Goal: Task Accomplishment & Management: Use online tool/utility

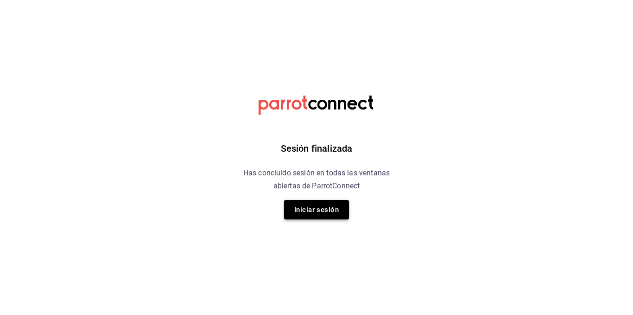
click at [319, 215] on button "Iniciar sesión" at bounding box center [316, 209] width 65 height 19
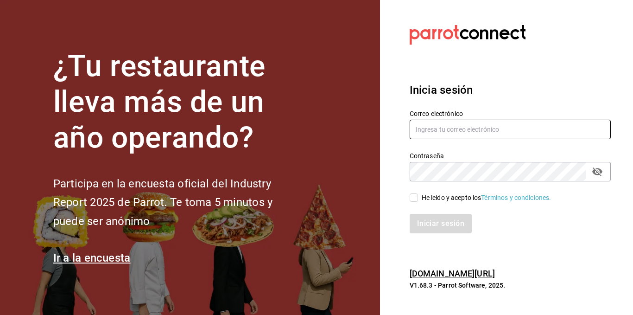
type input "[EMAIL_ADDRESS][DOMAIN_NAME]"
click at [419, 195] on span "He leído y acepto los Términos y condiciones." at bounding box center [485, 198] width 134 height 10
click at [418, 195] on input "He leído y acepto los Términos y condiciones." at bounding box center [414, 197] width 8 height 8
checkbox input "true"
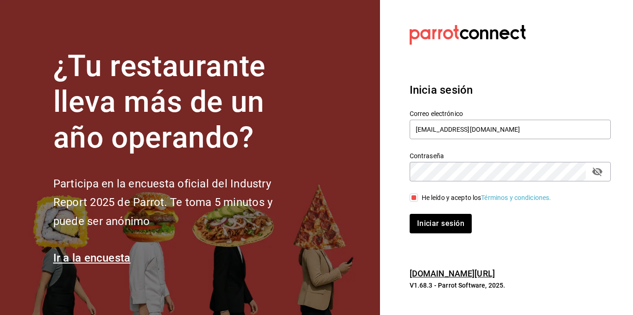
click at [429, 212] on div "Iniciar sesión" at bounding box center [505, 218] width 212 height 31
click at [436, 219] on button "Iniciar sesión" at bounding box center [441, 223] width 63 height 19
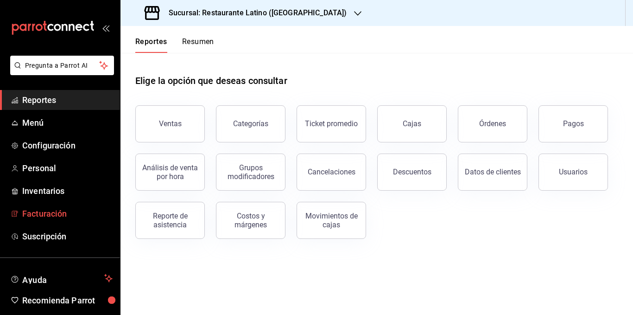
click at [60, 211] on span "Facturación" at bounding box center [67, 213] width 90 height 13
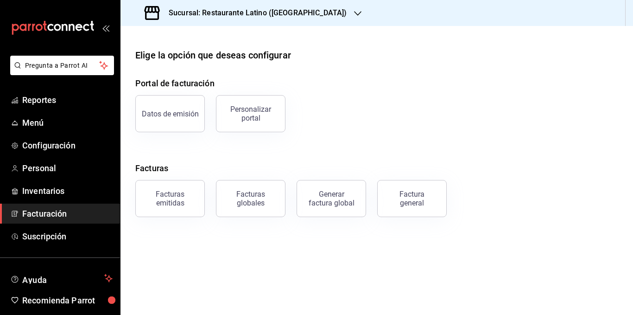
click at [277, 17] on h3 "Sucursal: Restaurante Latino (Pabellon)" at bounding box center [253, 12] width 185 height 11
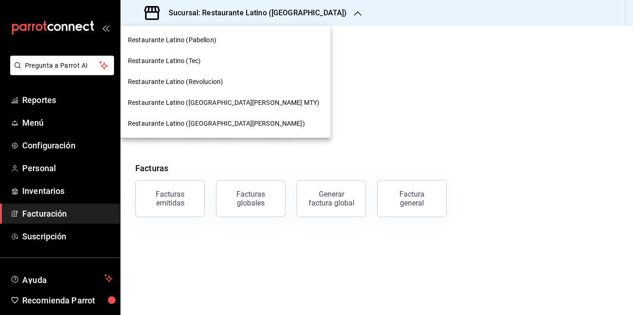
click at [224, 102] on span "Restaurante Latino (San Jeronimo MTY)" at bounding box center [223, 103] width 191 height 10
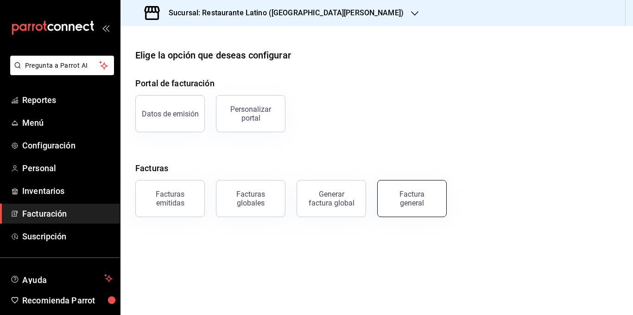
click at [395, 209] on button "Factura general" at bounding box center [412, 198] width 70 height 37
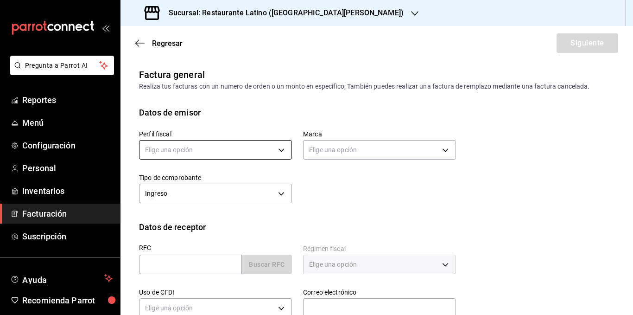
click at [206, 153] on body "Pregunta a Parrot AI Reportes Menú Configuración Personal Inventarios Facturaci…" at bounding box center [316, 157] width 633 height 315
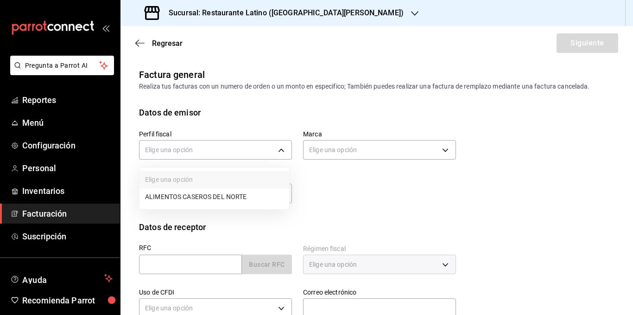
click at [206, 193] on li "ALIMENTOS CASEROS DEL NORTE" at bounding box center [215, 196] width 150 height 17
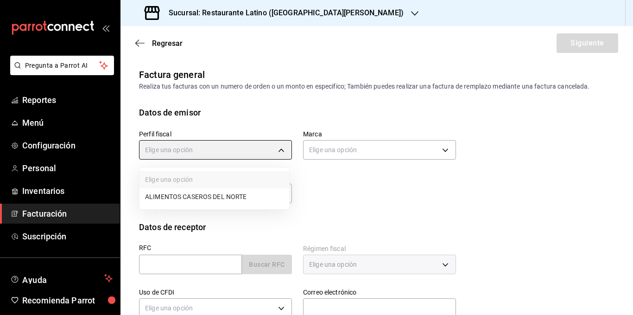
type input "a41ed1a5-6ed1-4c17-811e-e9bfe9e63786"
type input "d9887721-df1d-47bb-82d9-6ac72a711b44"
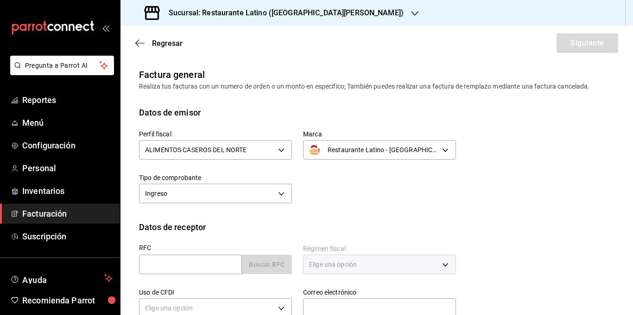
click at [254, 120] on div "Perfil fiscal ALIMENTOS CASEROS DEL NORTE a41ed1a5-6ed1-4c17-811e-e9bfe9e63786" at bounding box center [210, 141] width 164 height 44
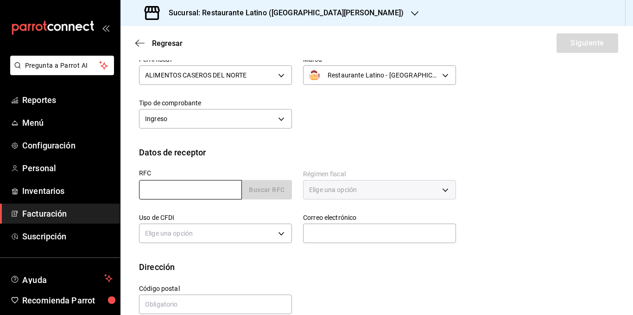
scroll to position [90, 0]
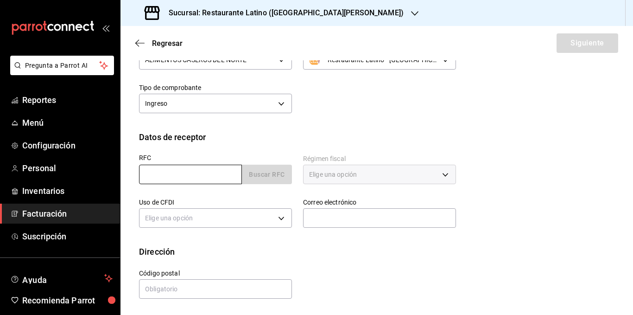
click at [194, 177] on input "text" at bounding box center [190, 174] width 103 height 19
paste input "NIR980922ET8"
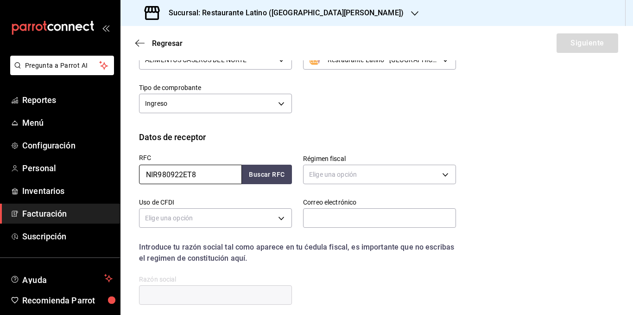
type input "NIR980922ET8"
click at [242, 165] on button "Buscar RFC" at bounding box center [267, 174] width 50 height 19
type input "601"
type input "G03"
type input "barbara.campa@ticsa.mx"
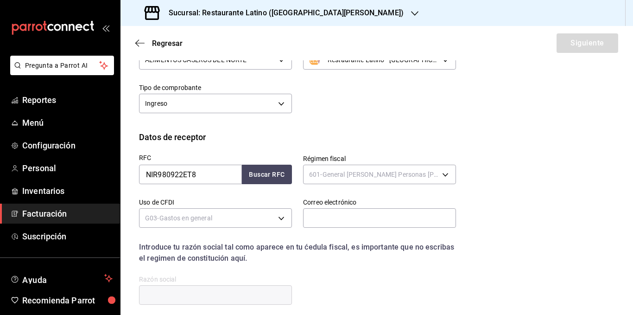
type input "64637"
type input "NTS INFORMATICA Y REDES"
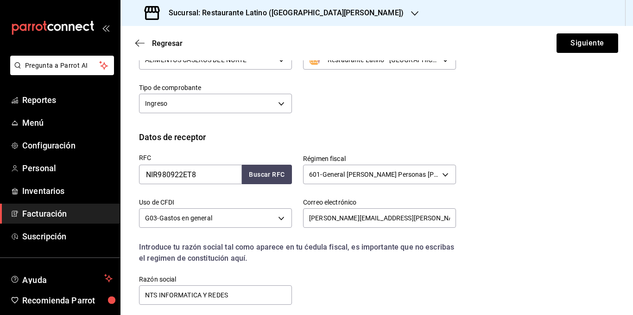
click at [235, 150] on div "RFC NIR980922ET8 Buscar RFC" at bounding box center [210, 165] width 164 height 44
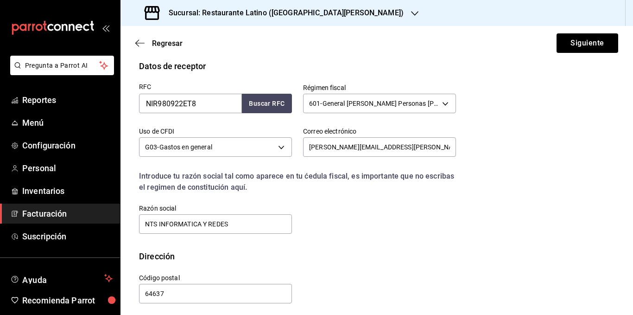
scroll to position [166, 0]
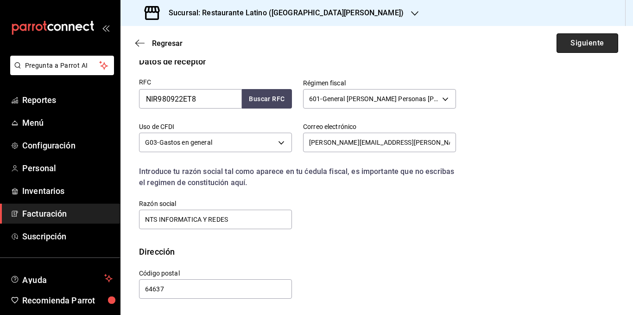
click at [565, 37] on button "Siguiente" at bounding box center [588, 42] width 62 height 19
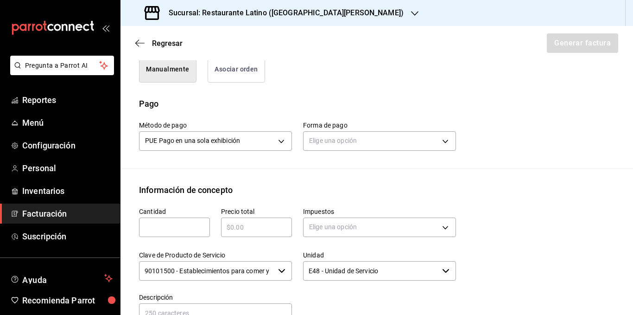
scroll to position [258, 0]
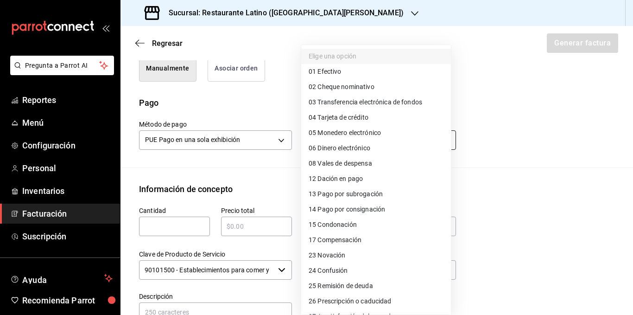
click at [323, 138] on body "Pregunta a Parrot AI Reportes Menú Configuración Personal Inventarios Facturaci…" at bounding box center [316, 157] width 633 height 315
click at [370, 104] on span "03 Transferencia electrónica de fondos" at bounding box center [366, 102] width 114 height 10
type input "03"
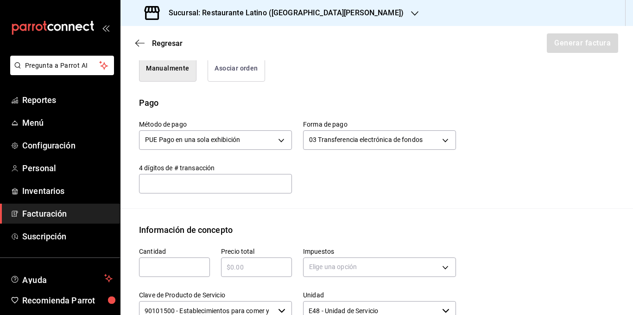
click at [276, 159] on div "4 dígitos de # transacción 4 dígitos de # transacción" at bounding box center [210, 173] width 164 height 41
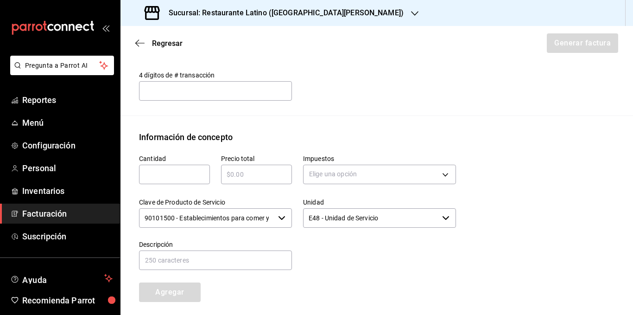
click at [164, 178] on input "text" at bounding box center [174, 174] width 71 height 11
type input "1"
type input "$27060"
click at [346, 176] on body "Pregunta a Parrot AI Reportes Menú Configuración Personal Inventarios Facturaci…" at bounding box center [316, 157] width 633 height 315
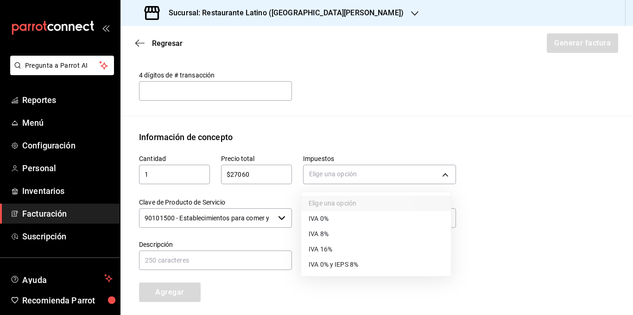
click at [326, 246] on span "IVA 16%" at bounding box center [321, 249] width 24 height 10
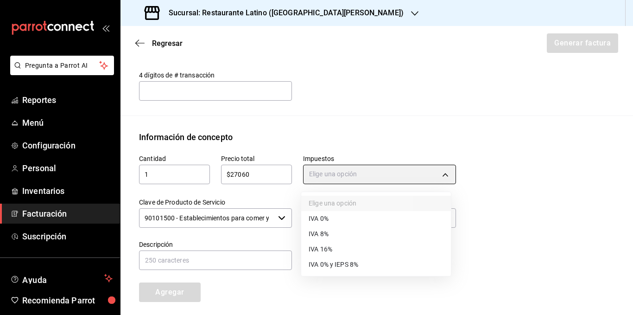
type input "IVA_16"
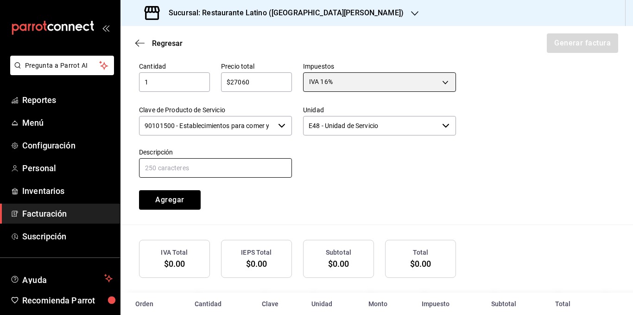
scroll to position [444, 0]
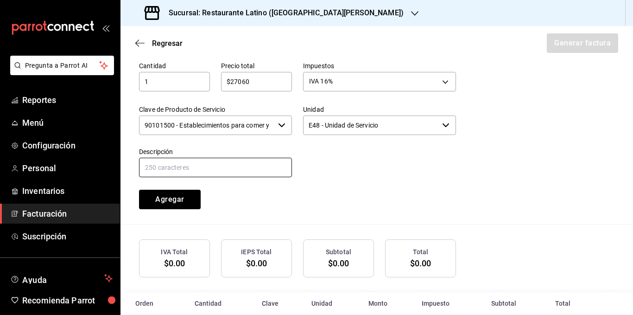
click at [206, 169] on input "text" at bounding box center [215, 167] width 153 height 19
type input "Consumo de alimentos"
click at [226, 199] on div "Cantidad 1 ​ Precio total $27060 ​ Impuestos IVA 16% IVA_16 Clave de Producto d…" at bounding box center [292, 130] width 328 height 159
click at [185, 200] on button "Agregar" at bounding box center [170, 199] width 62 height 19
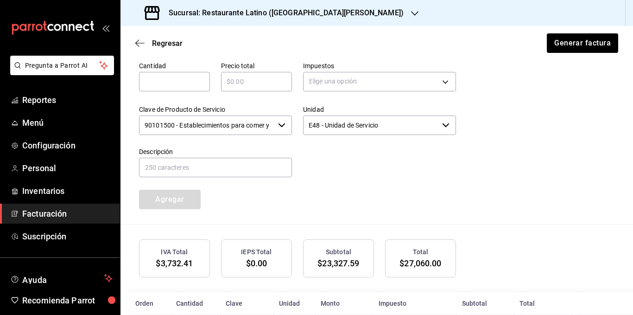
click at [373, 195] on div "Cantidad ​ Precio total ​ Impuestos Elige una opción Clave de Producto de Servi…" at bounding box center [292, 130] width 328 height 159
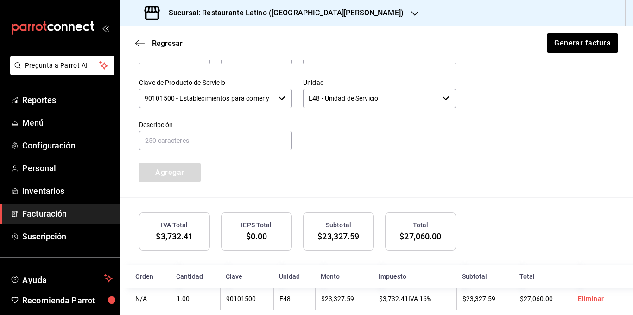
scroll to position [485, 0]
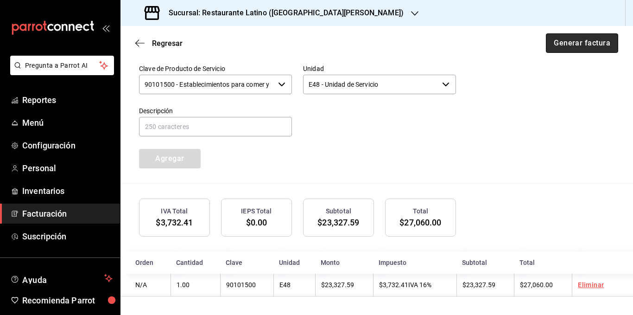
click at [569, 44] on button "Generar factura" at bounding box center [582, 42] width 72 height 19
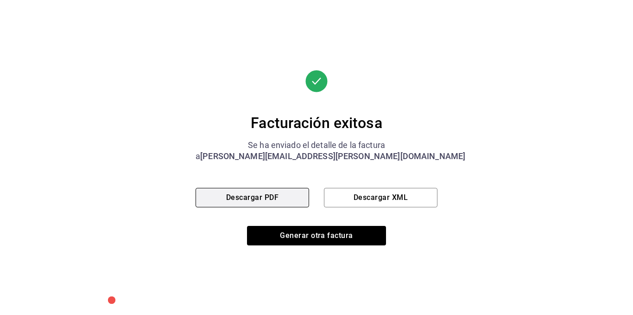
click at [267, 199] on button "Descargar PDF" at bounding box center [253, 197] width 114 height 19
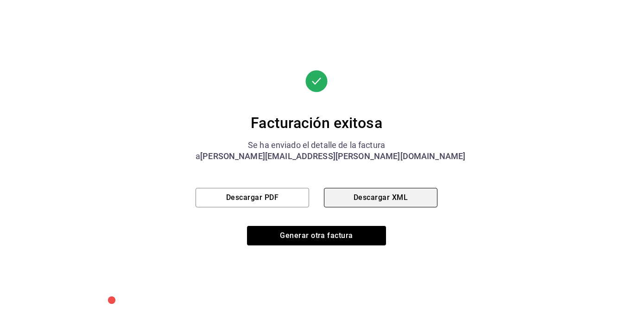
click at [370, 196] on button "Descargar XML" at bounding box center [381, 197] width 114 height 19
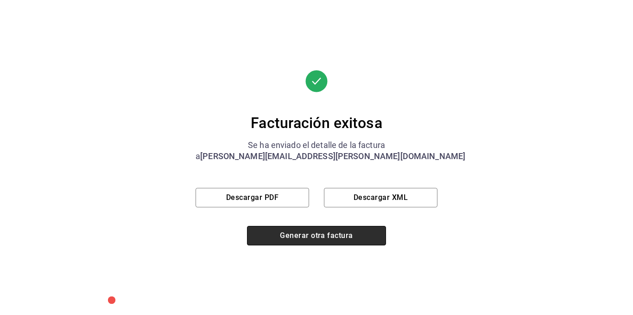
click at [290, 230] on button "Generar otra factura" at bounding box center [316, 235] width 139 height 19
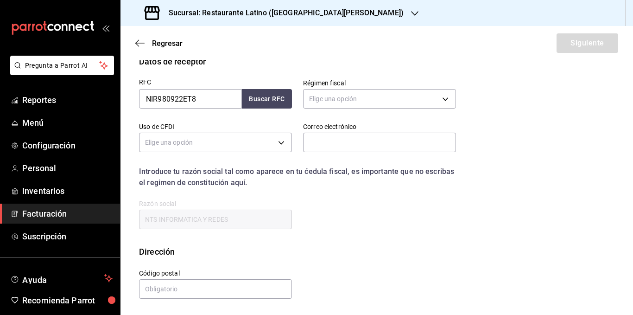
scroll to position [90, 0]
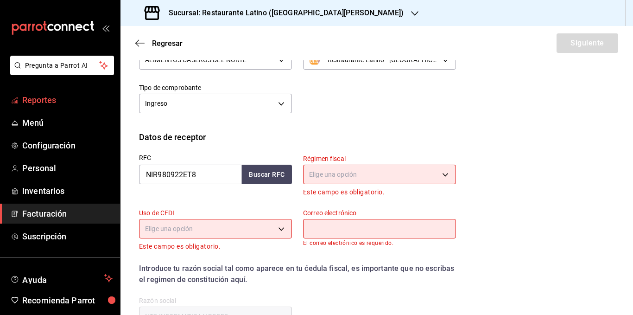
click at [74, 99] on span "Reportes" at bounding box center [67, 100] width 90 height 13
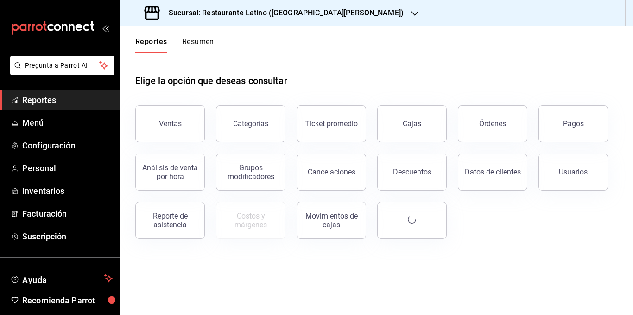
click at [201, 40] on button "Resumen" at bounding box center [198, 45] width 32 height 16
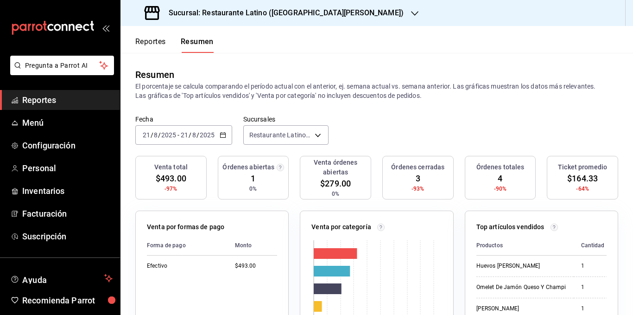
click at [252, 76] on div "Resumen" at bounding box center [376, 75] width 483 height 14
